Goal: Entertainment & Leisure: Consume media (video, audio)

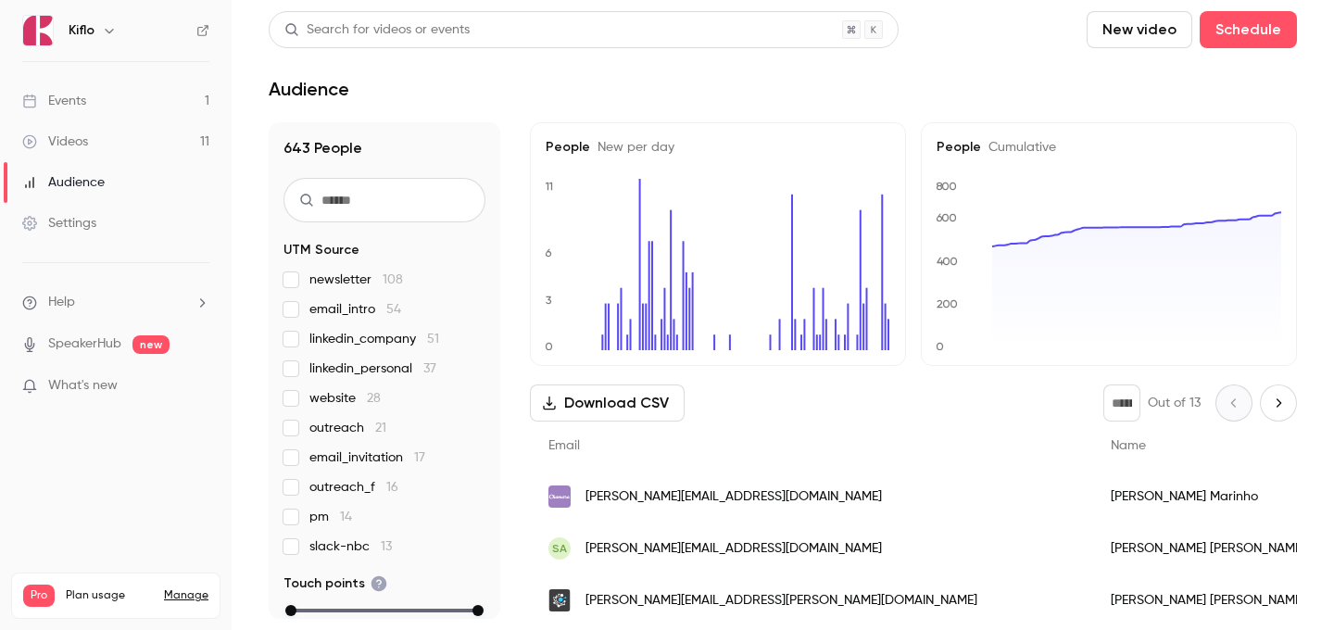
click at [157, 106] on link "Events 1" at bounding box center [116, 101] width 232 height 41
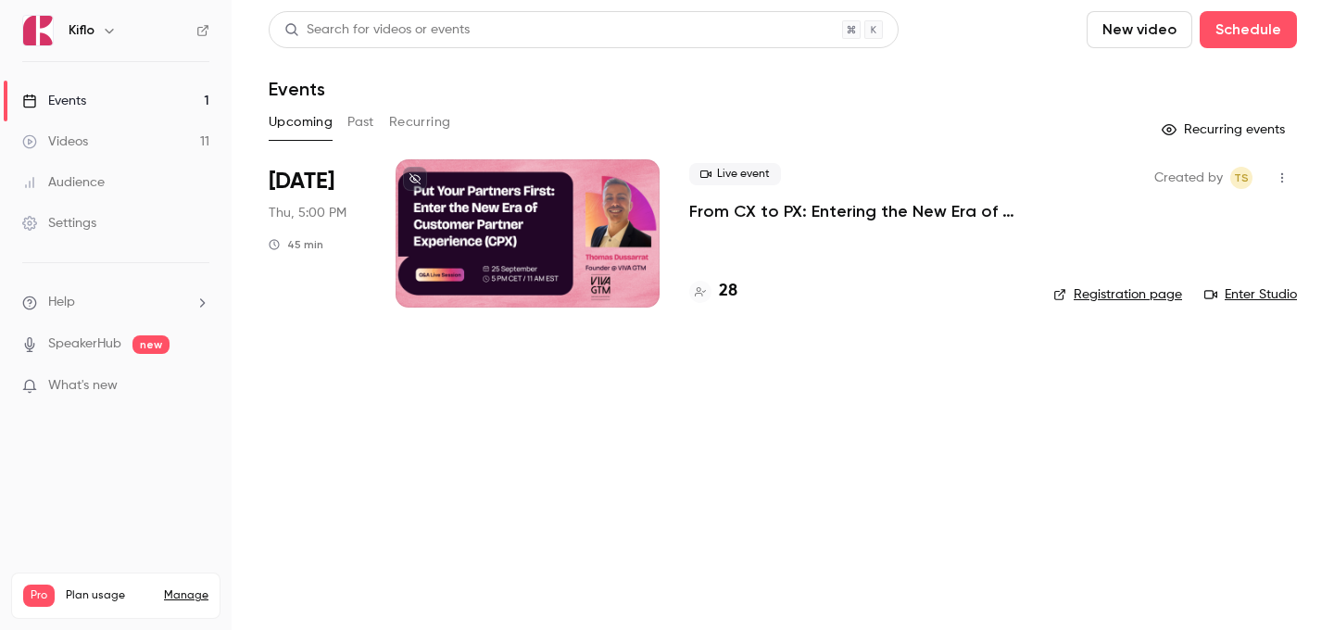
click at [119, 130] on link "Videos 11" at bounding box center [116, 141] width 232 height 41
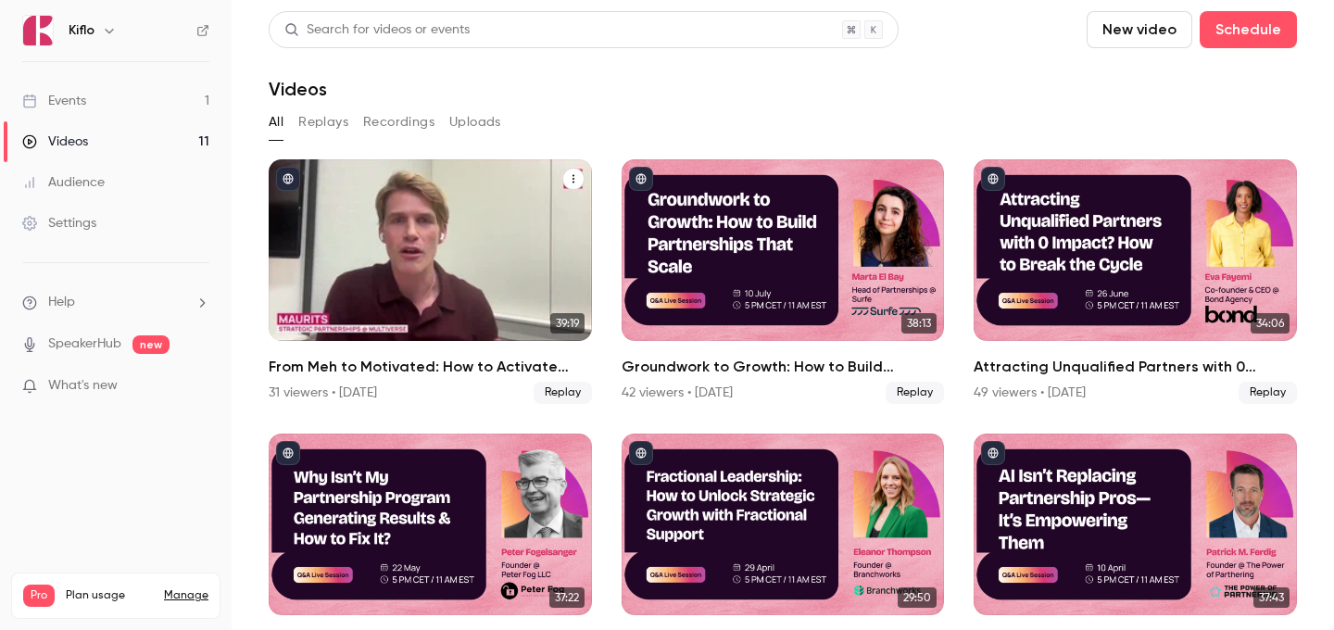
click at [420, 232] on div "From Meh to Motivated: How to Activate GTM Teams with FOMO & Competitive Drive" at bounding box center [430, 250] width 323 height 182
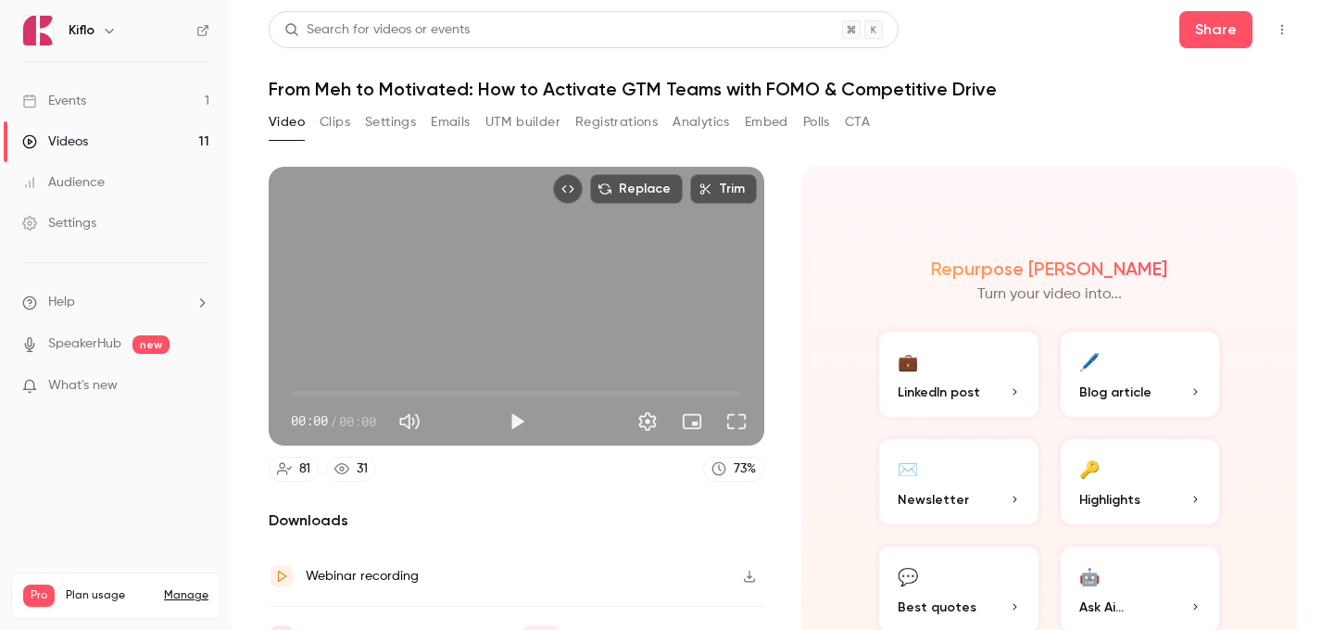
click at [618, 108] on button "Registrations" at bounding box center [616, 122] width 82 height 30
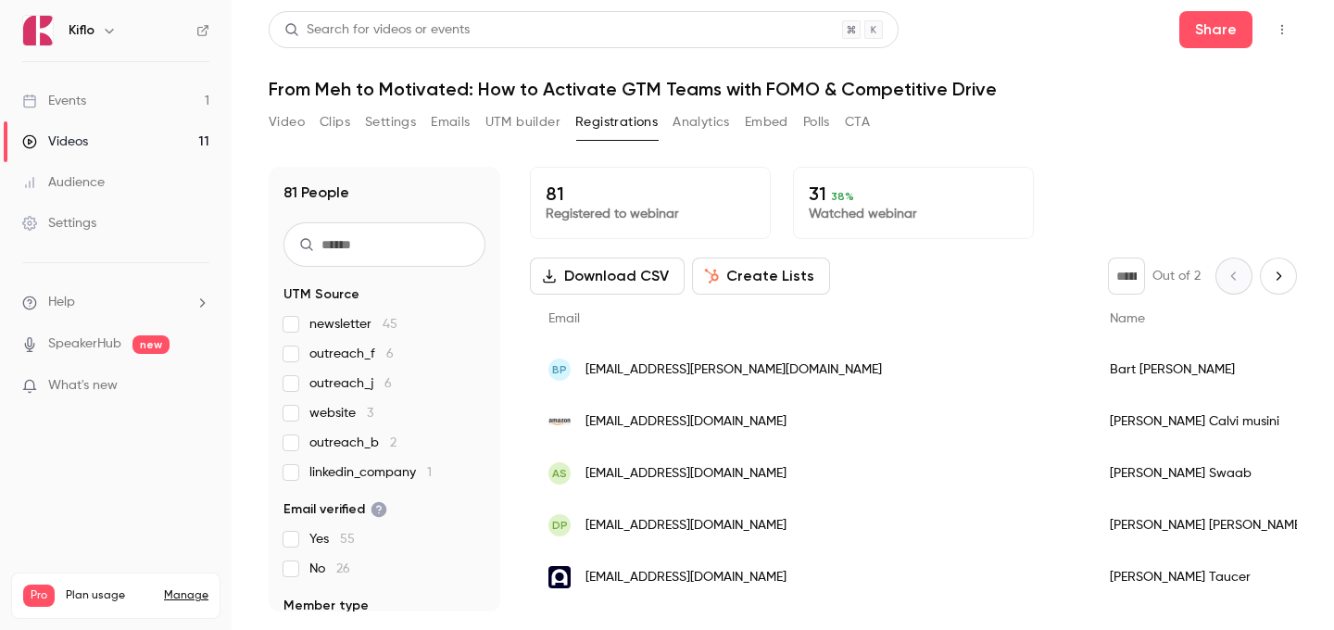
click at [323, 115] on button "Clips" at bounding box center [335, 122] width 31 height 30
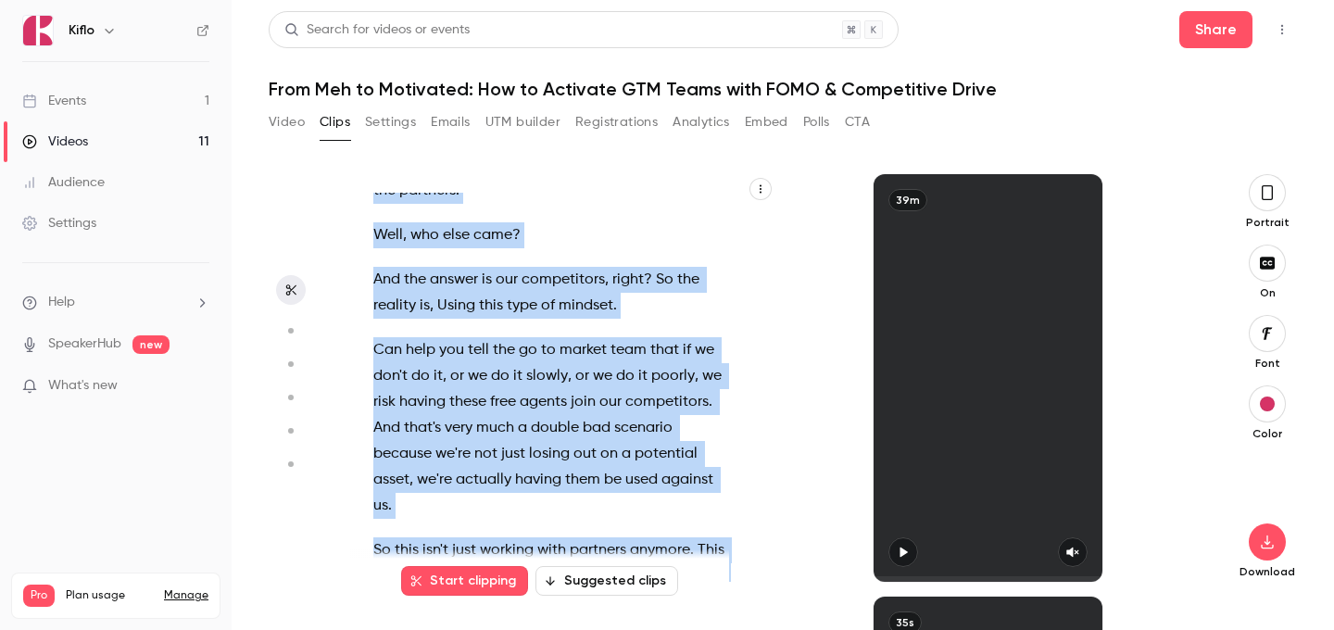
scroll to position [22712, 0]
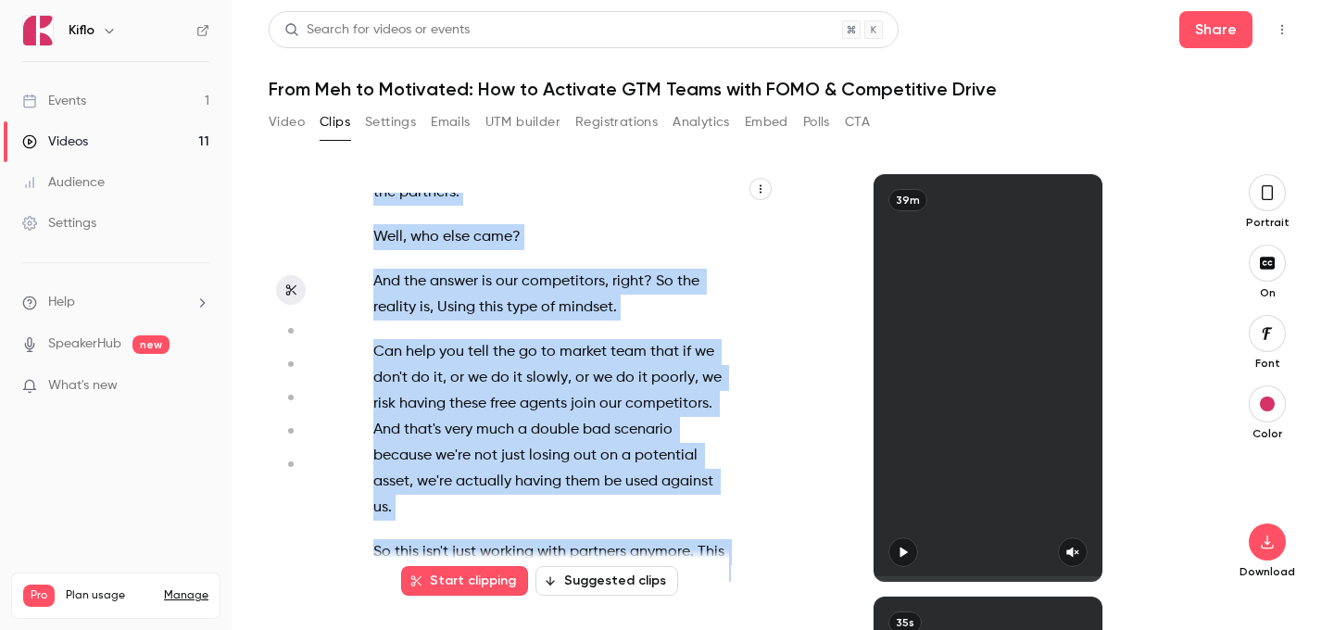
drag, startPoint x: 629, startPoint y: 325, endPoint x: 642, endPoint y: 434, distance: 110.0
click at [642, 434] on div "And we're live and we're . Amazing , amazing . Well , uh , welcome , welcome , …" at bounding box center [558, 387] width 416 height 389
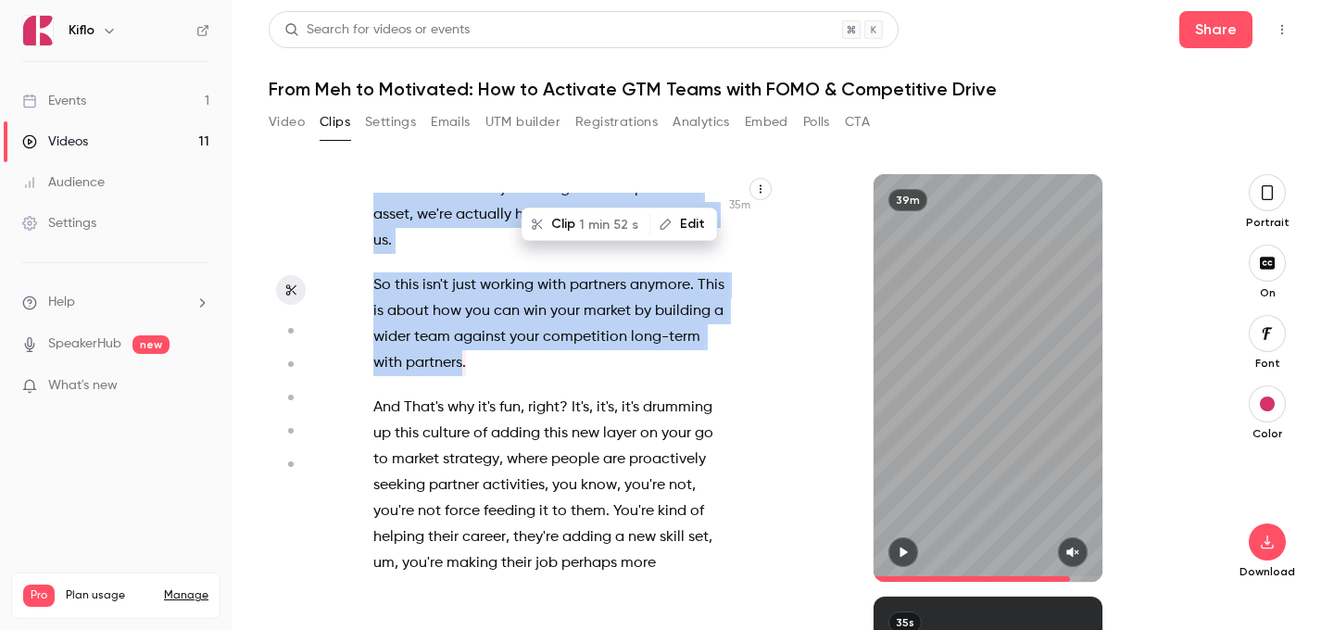
scroll to position [22978, 0]
click at [592, 231] on span "1 min 52 s" at bounding box center [608, 225] width 59 height 19
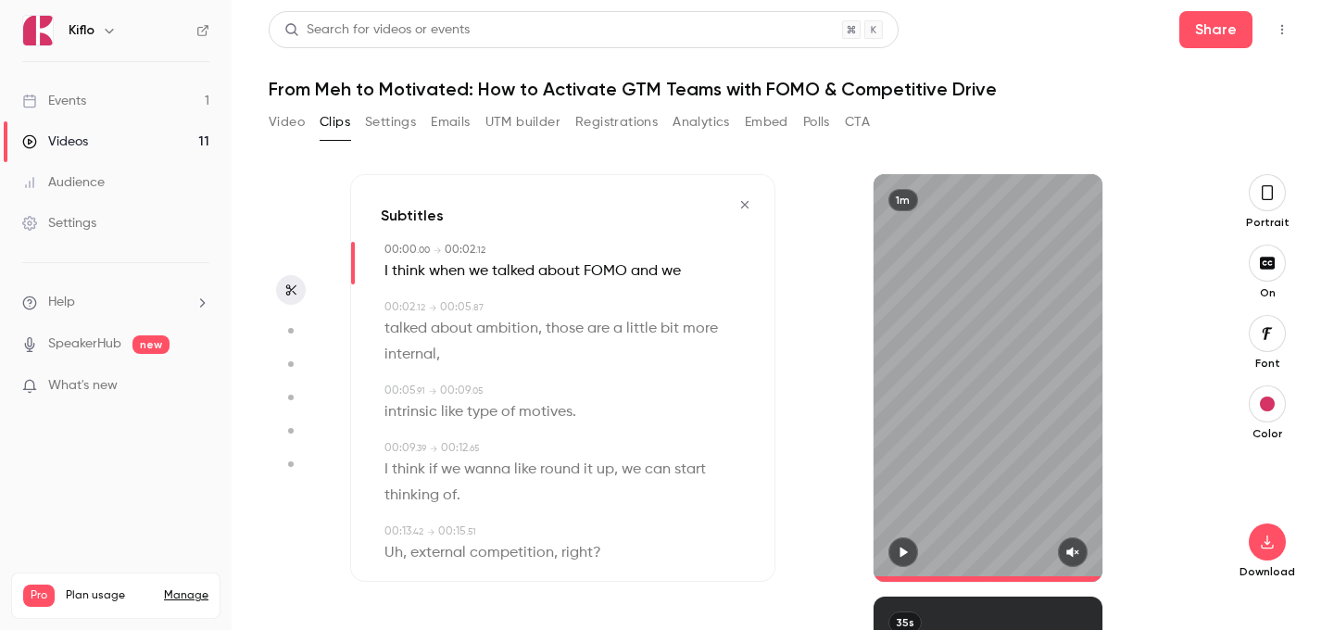
type input "*"
click at [1260, 532] on button "button" at bounding box center [1266, 541] width 37 height 37
